Goal: Task Accomplishment & Management: Complete application form

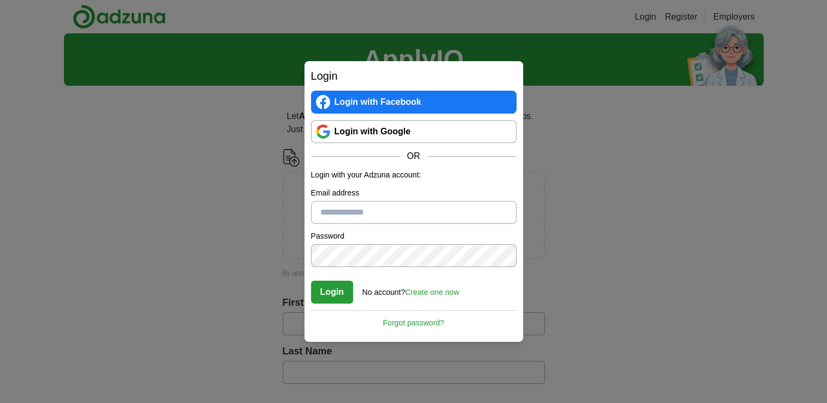
click at [381, 216] on input "Email address" at bounding box center [413, 212] width 205 height 23
type input "**********"
click at [410, 128] on link "Login with Google" at bounding box center [413, 131] width 205 height 23
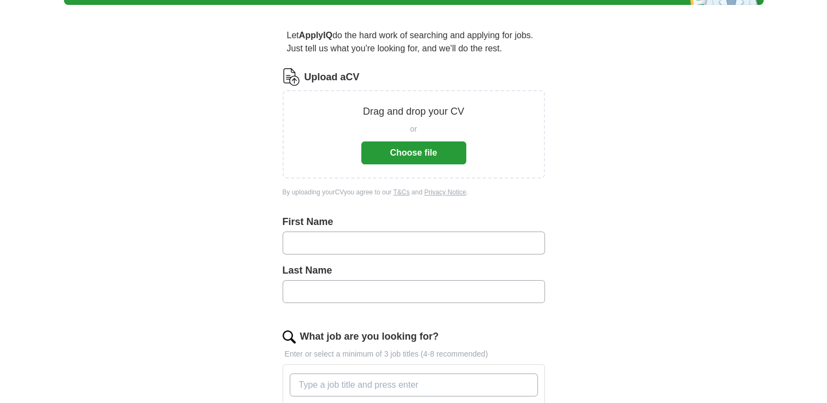
scroll to position [80, 0]
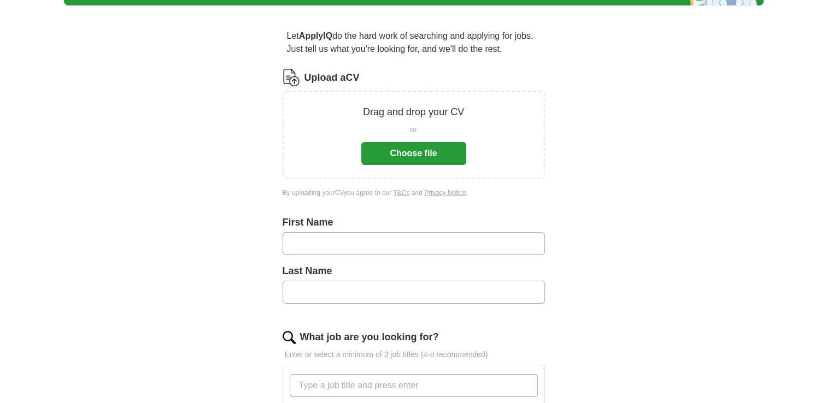
click at [423, 158] on button "Choose file" at bounding box center [413, 153] width 105 height 23
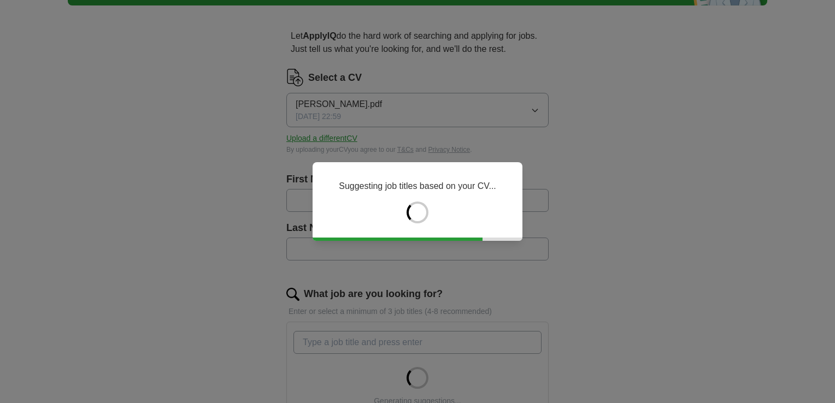
type input "****"
type input "*******"
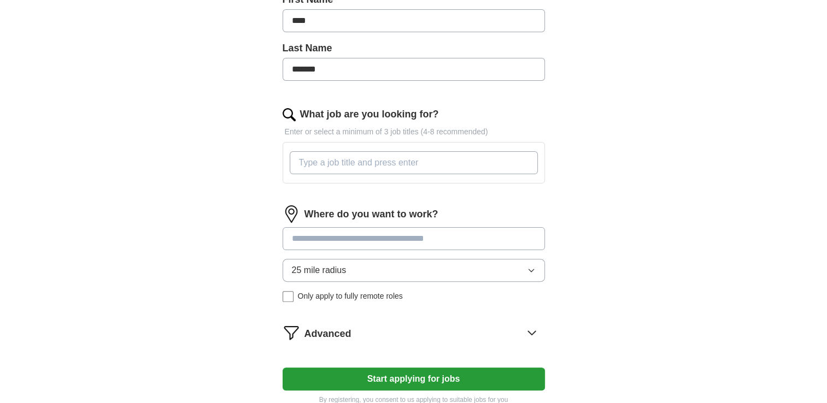
scroll to position [264, 0]
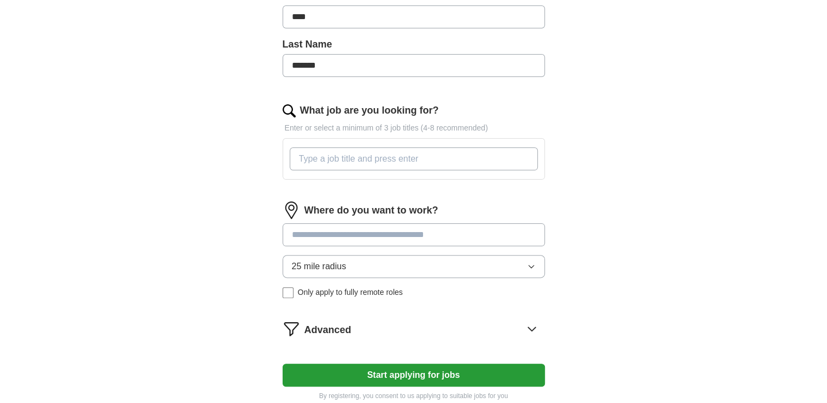
click at [406, 161] on input "What job are you looking for?" at bounding box center [414, 159] width 248 height 23
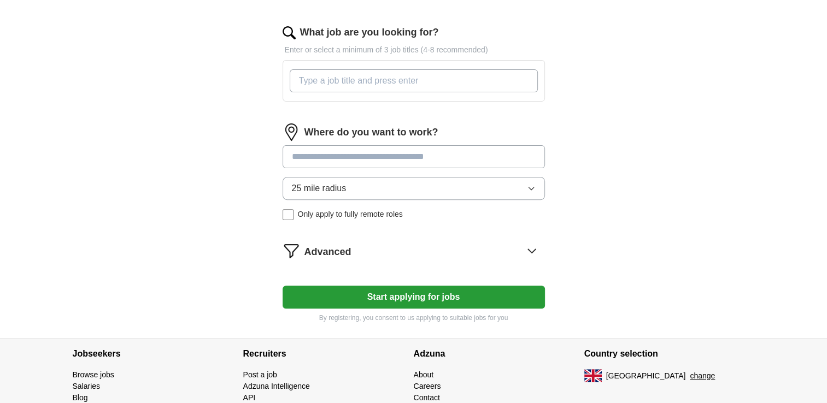
scroll to position [0, 0]
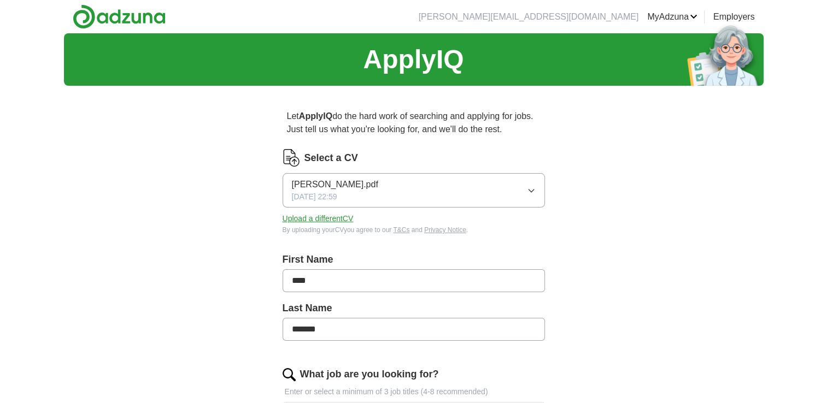
click at [534, 192] on icon "button" at bounding box center [531, 190] width 9 height 9
click at [221, 221] on div "ApplyIQ Let ApplyIQ do the hard work of searching and applying for jobs. Just t…" at bounding box center [413, 363] width 699 height 660
click at [338, 221] on button "Upload a different CV" at bounding box center [317, 218] width 71 height 11
click at [341, 186] on span "[PERSON_NAME].pdf" at bounding box center [335, 184] width 86 height 13
click at [531, 187] on icon "button" at bounding box center [531, 190] width 9 height 9
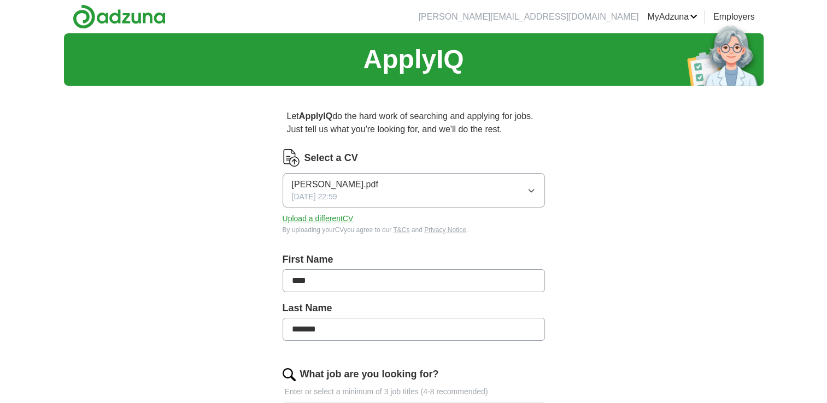
click at [349, 184] on span "[PERSON_NAME].pdf" at bounding box center [335, 184] width 86 height 13
click at [282, 173] on button "Tony_Onwukah_Data_Analyst.pdf 29/09/2025, 22:59" at bounding box center [413, 190] width 262 height 34
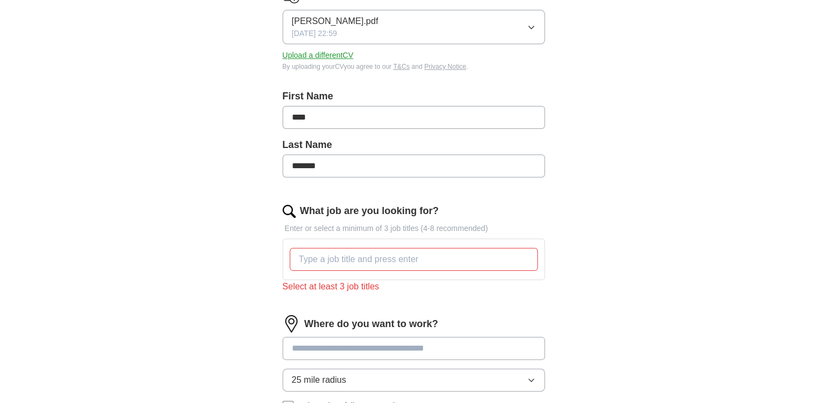
scroll to position [164, 0]
click at [384, 254] on input "What job are you looking for?" at bounding box center [414, 259] width 248 height 23
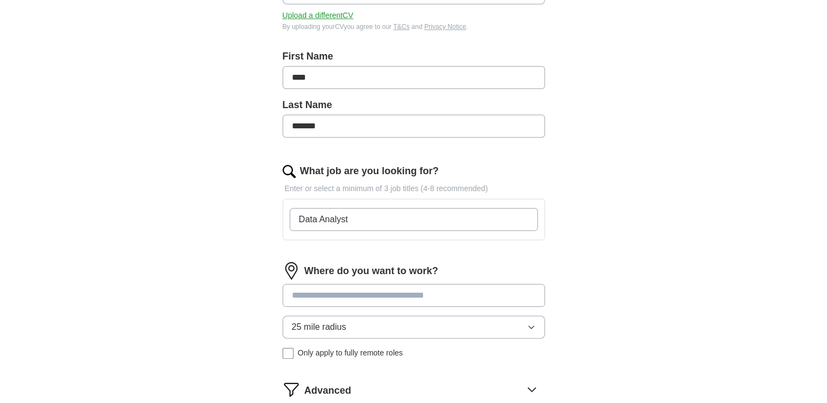
scroll to position [273, 0]
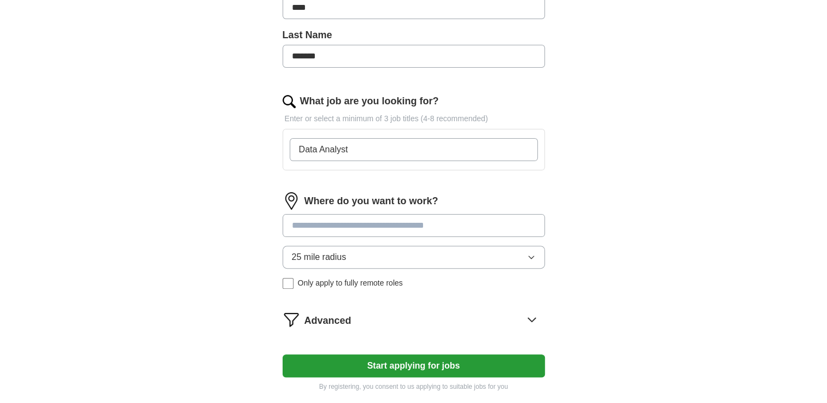
click at [368, 228] on input at bounding box center [413, 225] width 262 height 23
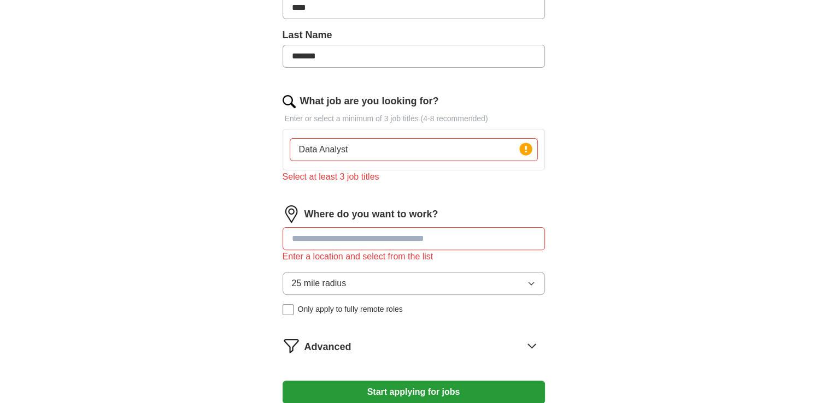
click at [373, 156] on input "Data Analyst" at bounding box center [414, 149] width 248 height 23
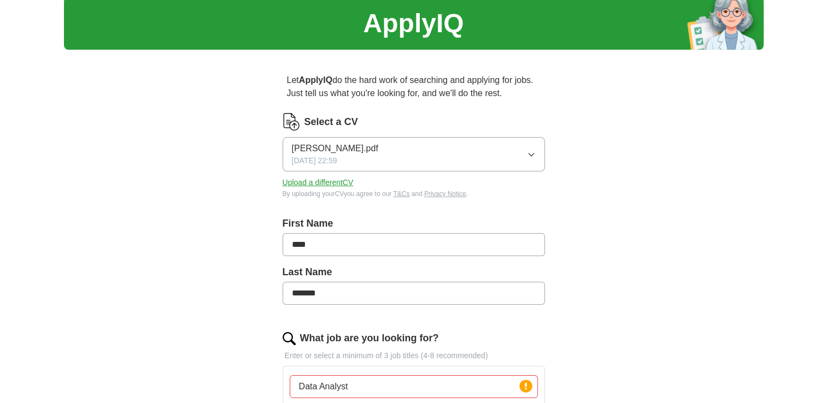
scroll to position [0, 0]
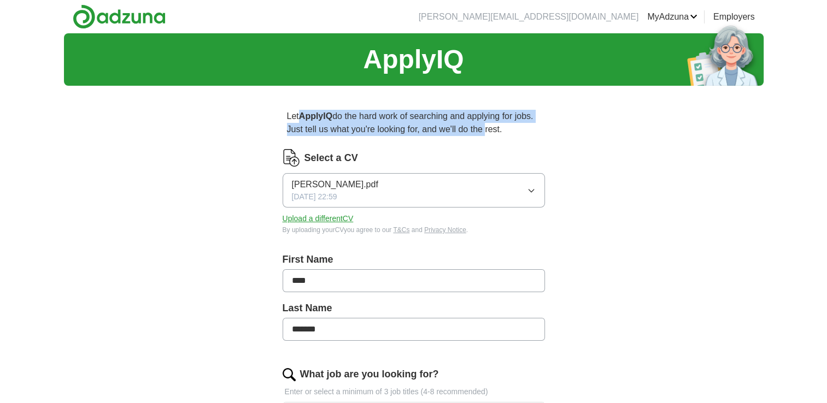
drag, startPoint x: 299, startPoint y: 117, endPoint x: 481, endPoint y: 133, distance: 182.1
click at [481, 133] on p "Let ApplyIQ do the hard work of searching and applying for jobs. Just tell us w…" at bounding box center [413, 122] width 262 height 35
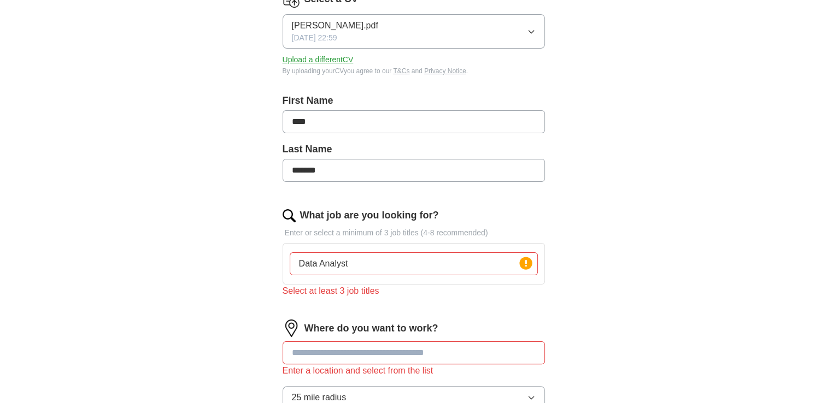
scroll to position [164, 0]
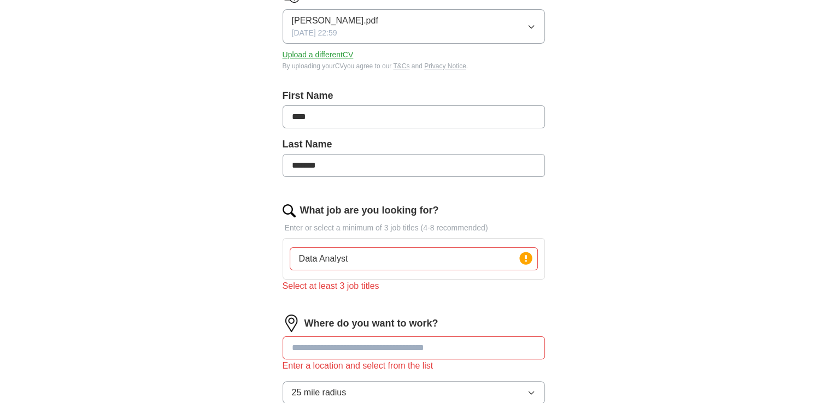
click at [373, 257] on input "Data Analyst" at bounding box center [414, 259] width 248 height 23
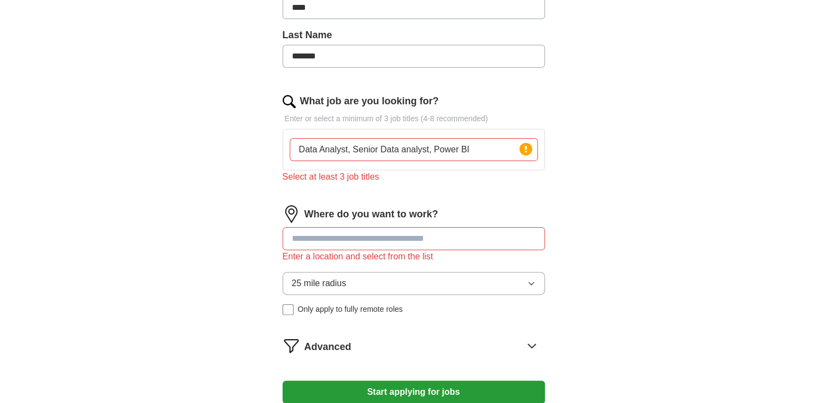
type input "Data Analyst, Senior Data analyst, Power BI"
click at [417, 225] on div "Where do you want to work? Enter a location and select from the list 25 mile ra…" at bounding box center [413, 264] width 262 height 119
click at [413, 235] on input at bounding box center [413, 238] width 262 height 23
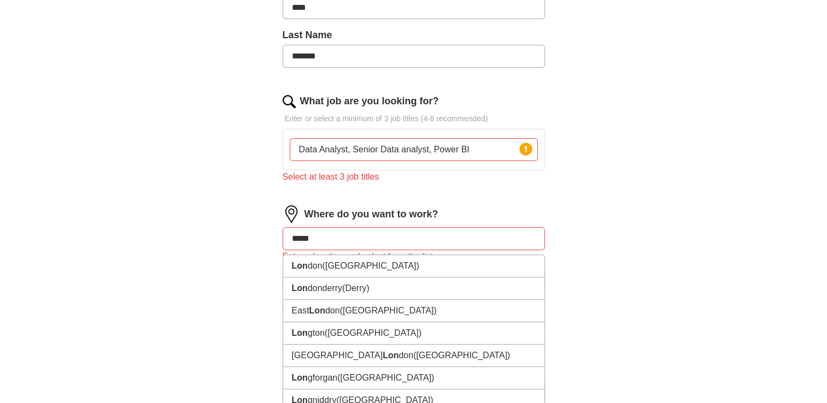
type input "******"
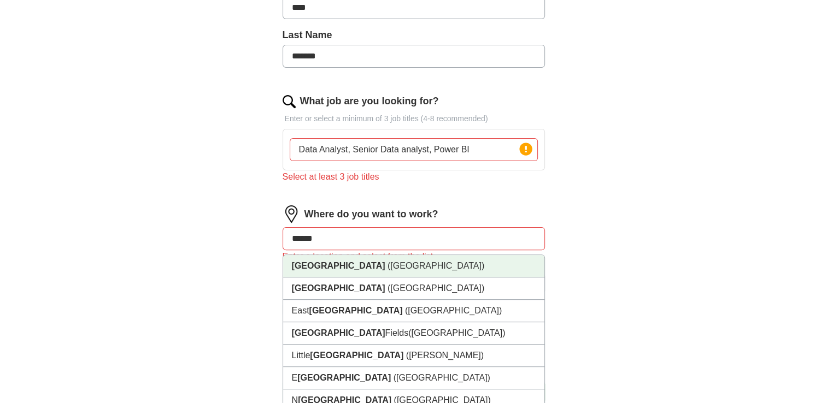
click at [351, 274] on li "London (UK)" at bounding box center [413, 266] width 261 height 22
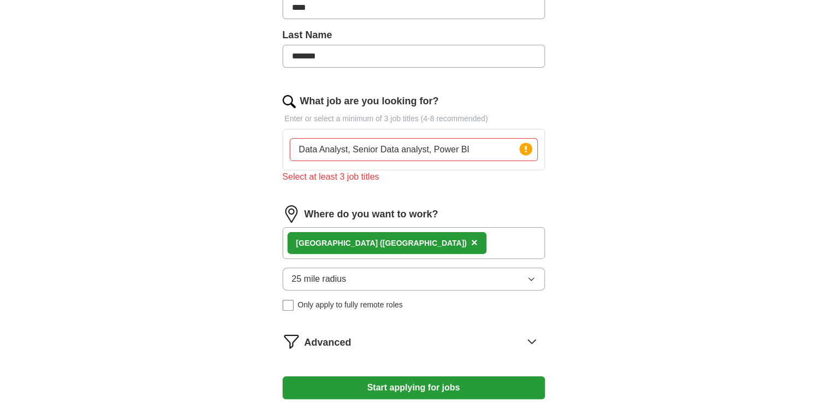
click at [540, 280] on button "25 mile radius" at bounding box center [413, 279] width 262 height 23
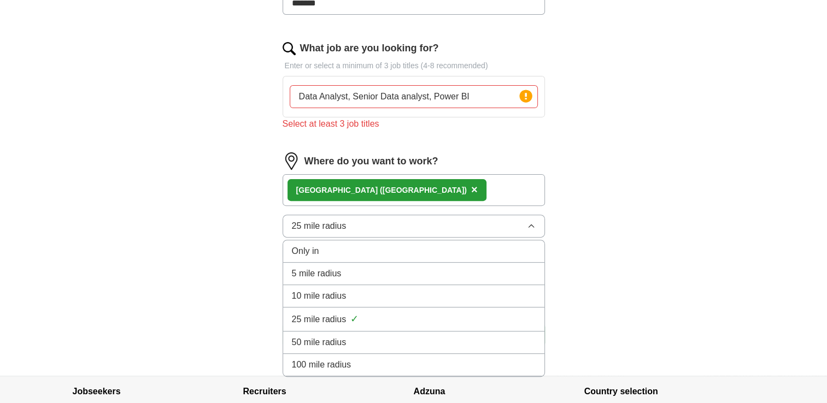
scroll to position [328, 0]
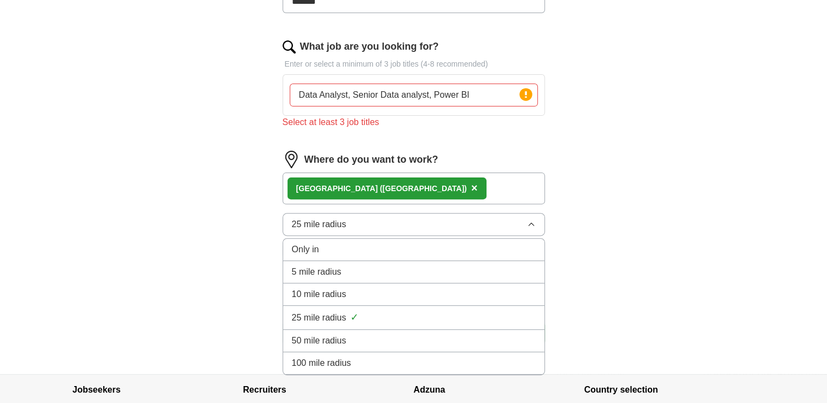
click at [386, 357] on div "100 mile radius" at bounding box center [414, 363] width 244 height 13
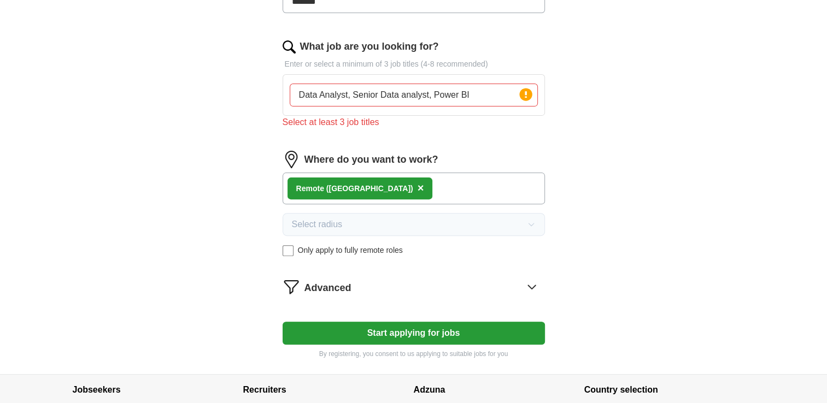
click at [393, 331] on button "Start applying for jobs" at bounding box center [413, 333] width 262 height 23
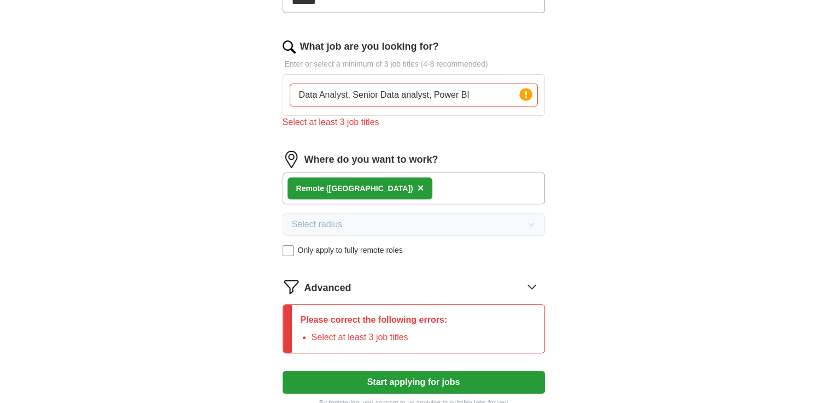
click at [482, 96] on input "Data Analyst, Senior Data analyst, Power BI" at bounding box center [414, 95] width 248 height 23
click at [497, 97] on input "Data Analyst, Senior Data analyst, Power BI" at bounding box center [414, 95] width 248 height 23
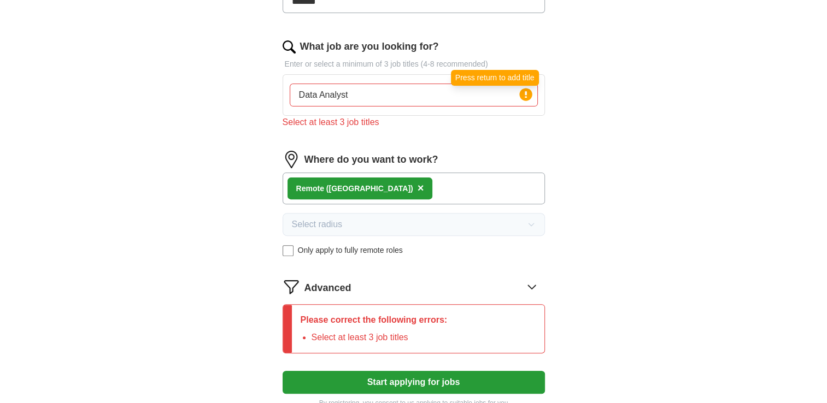
type input "Data Analyst"
click at [526, 96] on icon at bounding box center [526, 94] width 2 height 7
click at [369, 97] on input "Data Analyst" at bounding box center [414, 95] width 248 height 23
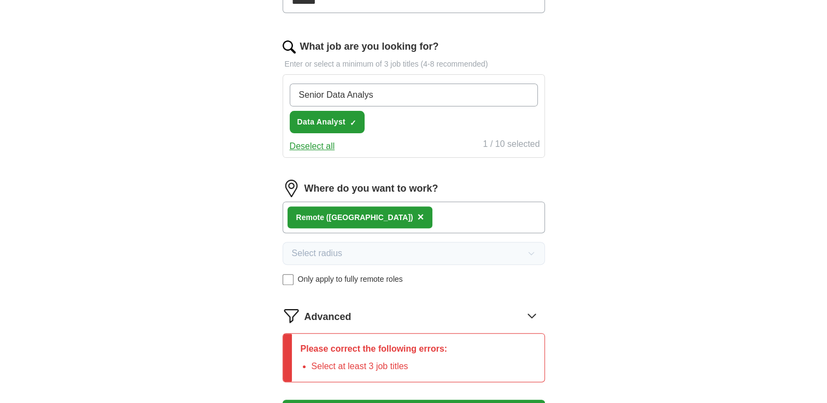
type input "Senior Data Analyst"
type input "Power BI"
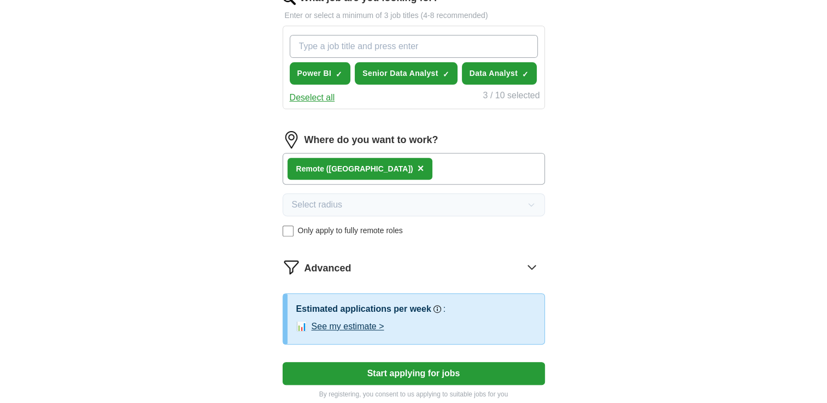
scroll to position [492, 0]
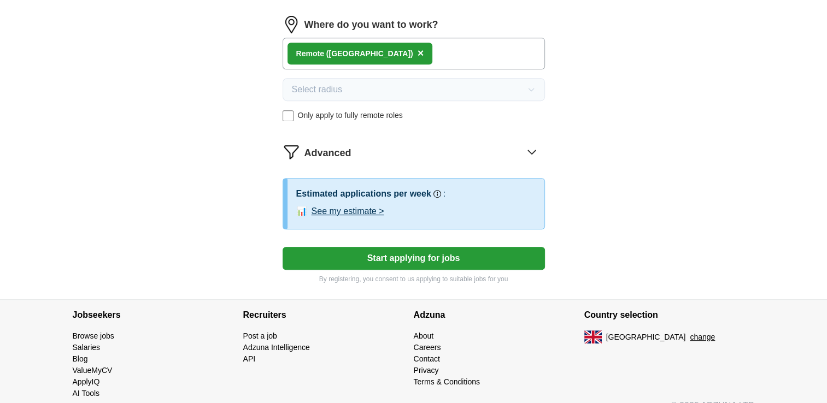
click at [453, 257] on button "Start applying for jobs" at bounding box center [413, 258] width 262 height 23
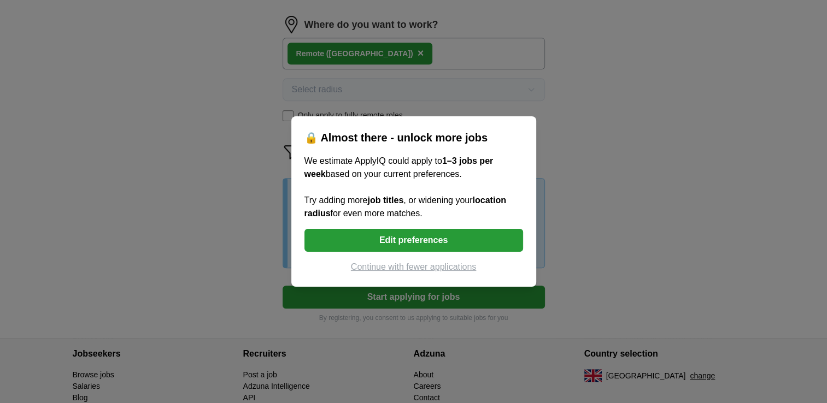
click at [432, 269] on button "Continue with fewer applications" at bounding box center [413, 267] width 219 height 13
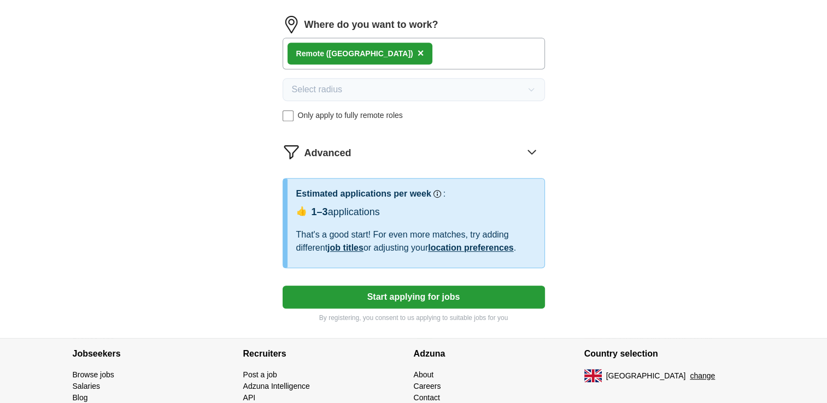
select select "**"
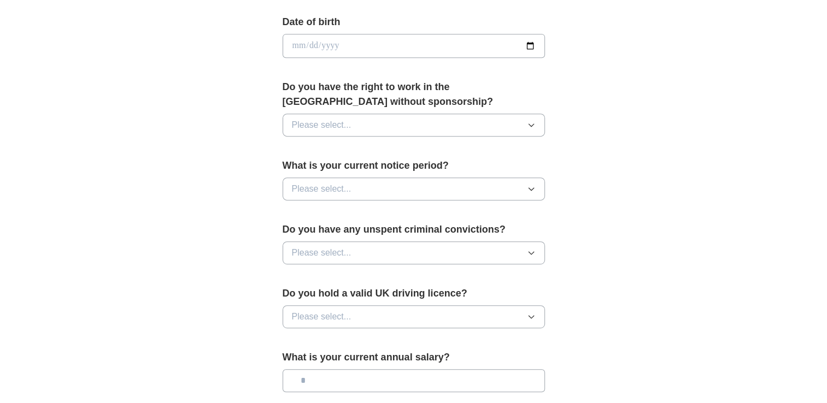
scroll to position [437, 0]
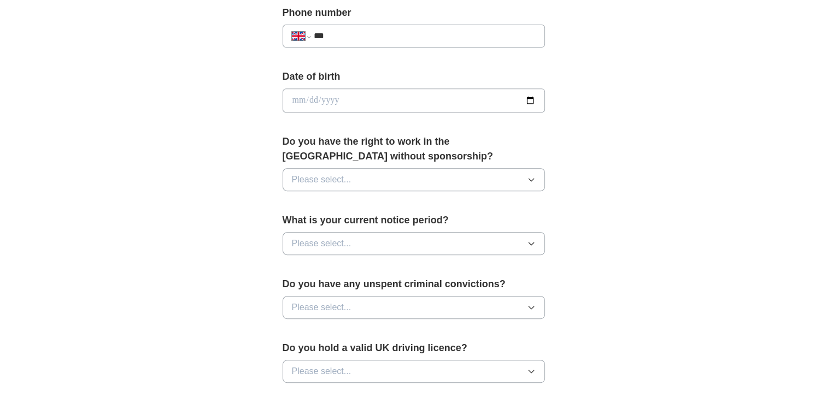
click at [540, 178] on button "Please select..." at bounding box center [413, 179] width 262 height 23
click at [333, 202] on div "Yes" at bounding box center [414, 204] width 244 height 13
click at [534, 305] on icon "button" at bounding box center [531, 307] width 9 height 9
click at [599, 198] on div "**********" at bounding box center [413, 86] width 699 height 980
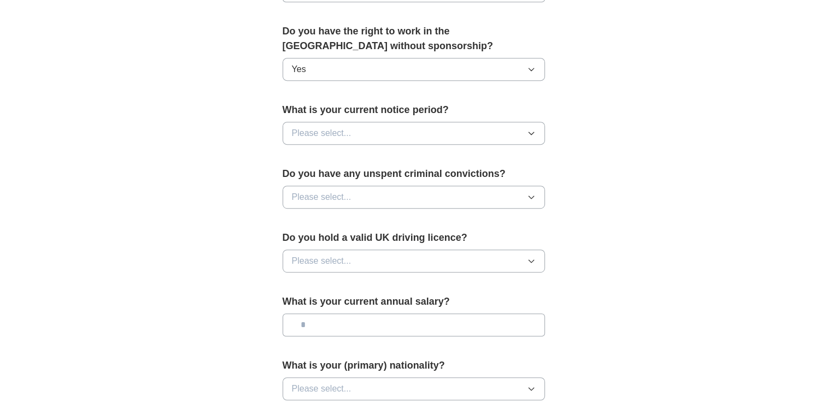
scroll to position [601, 0]
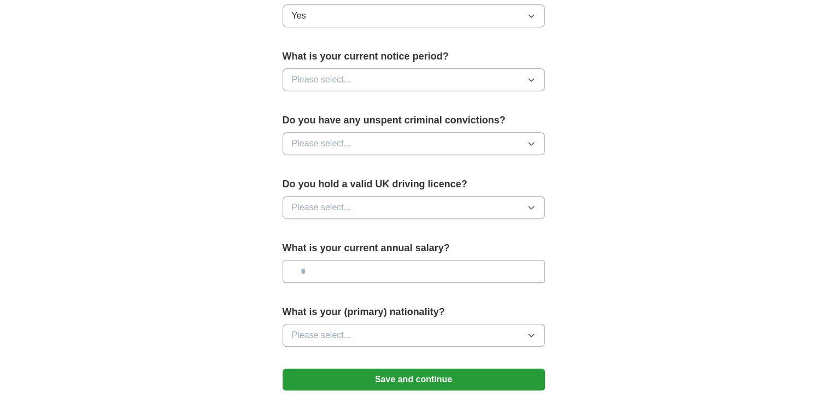
click at [535, 209] on button "Please select..." at bounding box center [413, 207] width 262 height 23
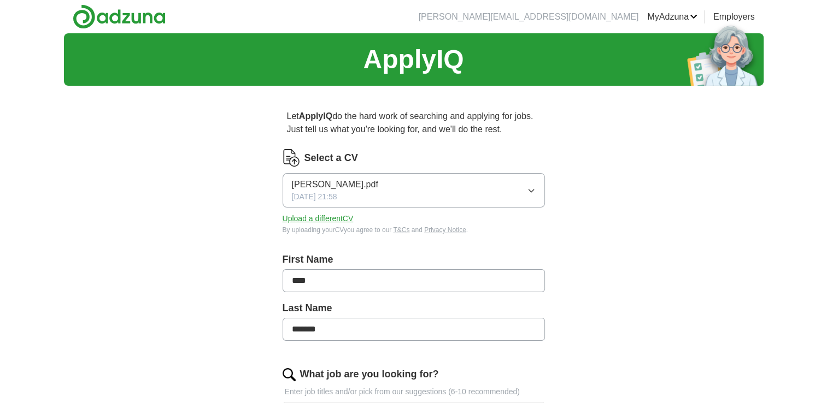
click at [531, 189] on icon "button" at bounding box center [531, 190] width 9 height 9
click at [321, 217] on button "Upload a different CV" at bounding box center [317, 218] width 71 height 11
drag, startPoint x: 369, startPoint y: 187, endPoint x: 367, endPoint y: 194, distance: 7.4
click at [367, 194] on div "[PERSON_NAME].pdf [DATE] 21:58" at bounding box center [335, 190] width 86 height 25
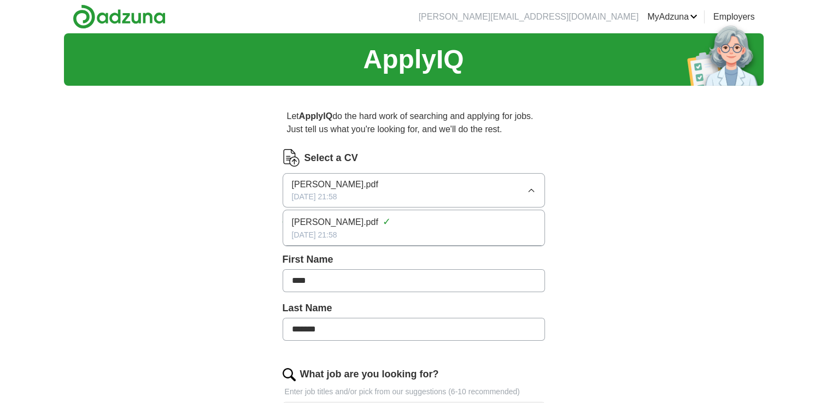
click at [367, 182] on span "[PERSON_NAME].pdf" at bounding box center [335, 184] width 86 height 13
click at [391, 224] on span "✓" at bounding box center [386, 222] width 8 height 15
click at [695, 20] on link "MyAdzuna" at bounding box center [672, 16] width 50 height 13
click at [693, 18] on link "MyAdzuna" at bounding box center [672, 16] width 50 height 13
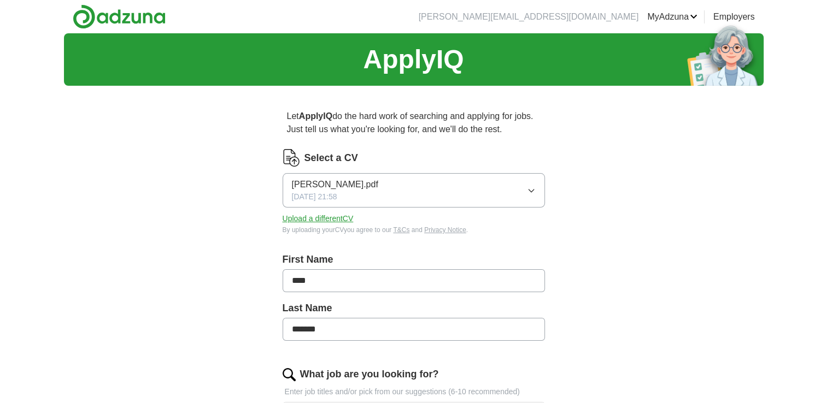
click at [0, 0] on link "CVs" at bounding box center [0, 0] width 0 height 0
